Goal: Information Seeking & Learning: Check status

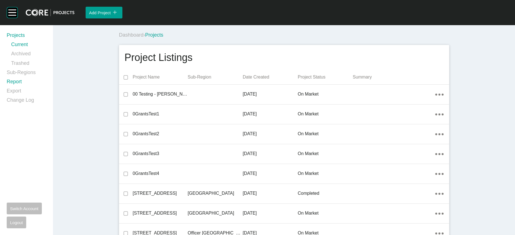
click at [27, 87] on link "Report" at bounding box center [27, 82] width 40 height 9
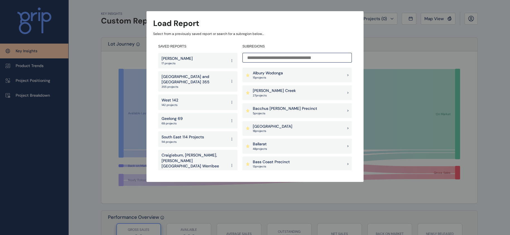
click at [0, 120] on div "Load Report Select from a previously saved report or search for a subregion bel…" at bounding box center [255, 85] width 510 height 170
click at [304, 58] on input at bounding box center [296, 58] width 109 height 10
click at [259, 110] on p "13 project s" at bounding box center [273, 112] width 40 height 4
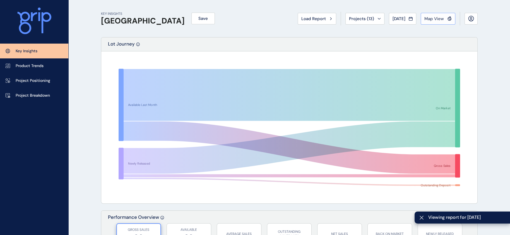
click at [434, 23] on button "Map View" at bounding box center [438, 19] width 35 height 12
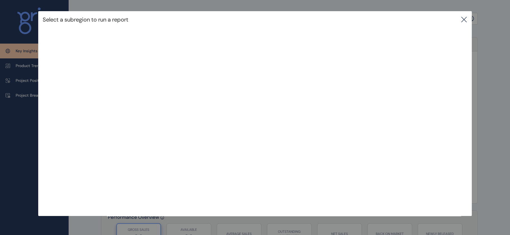
click at [462, 18] on icon at bounding box center [463, 19] width 7 height 7
